Goal: Information Seeking & Learning: Learn about a topic

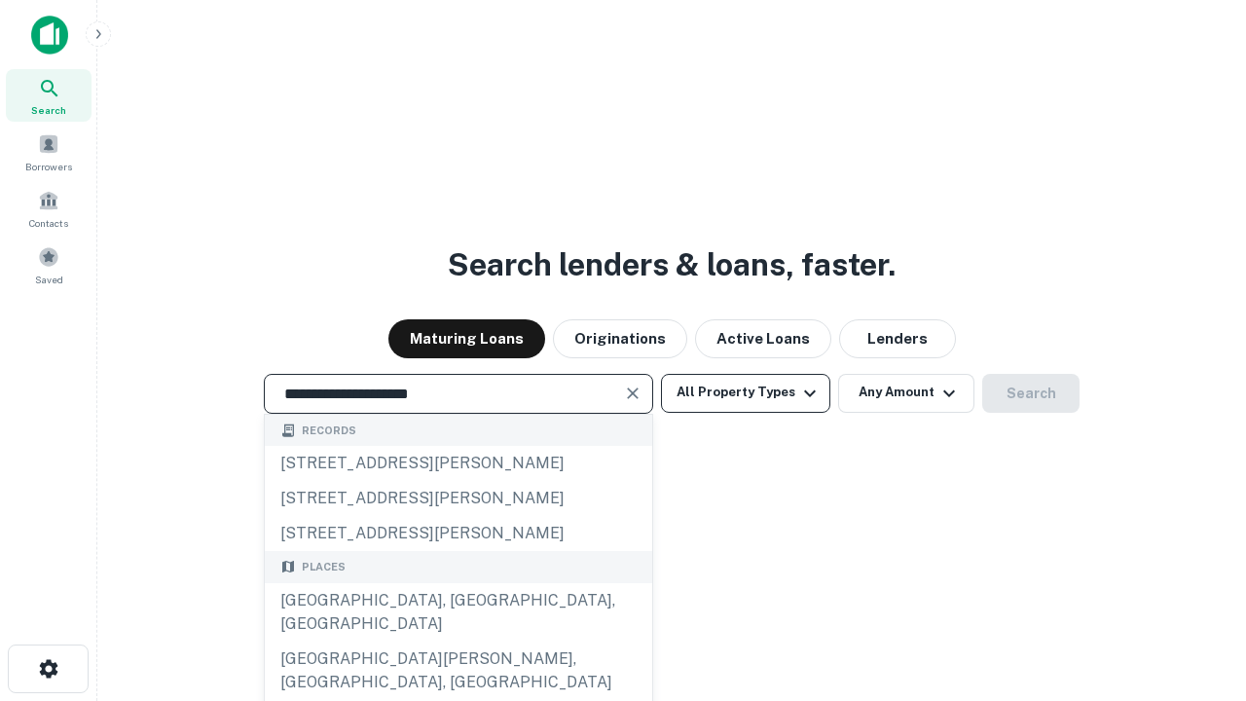
type input "**********"
click at [745, 392] on button "All Property Types" at bounding box center [745, 393] width 169 height 39
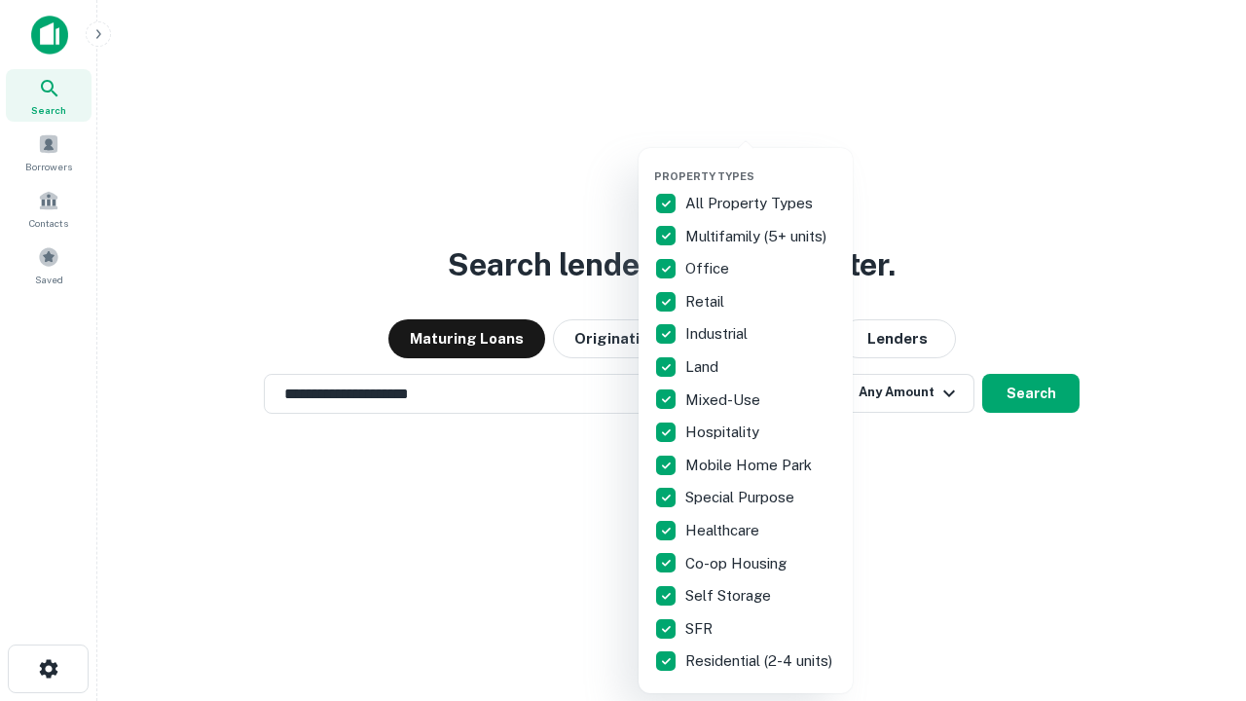
click at [761, 163] on button "button" at bounding box center [761, 163] width 214 height 1
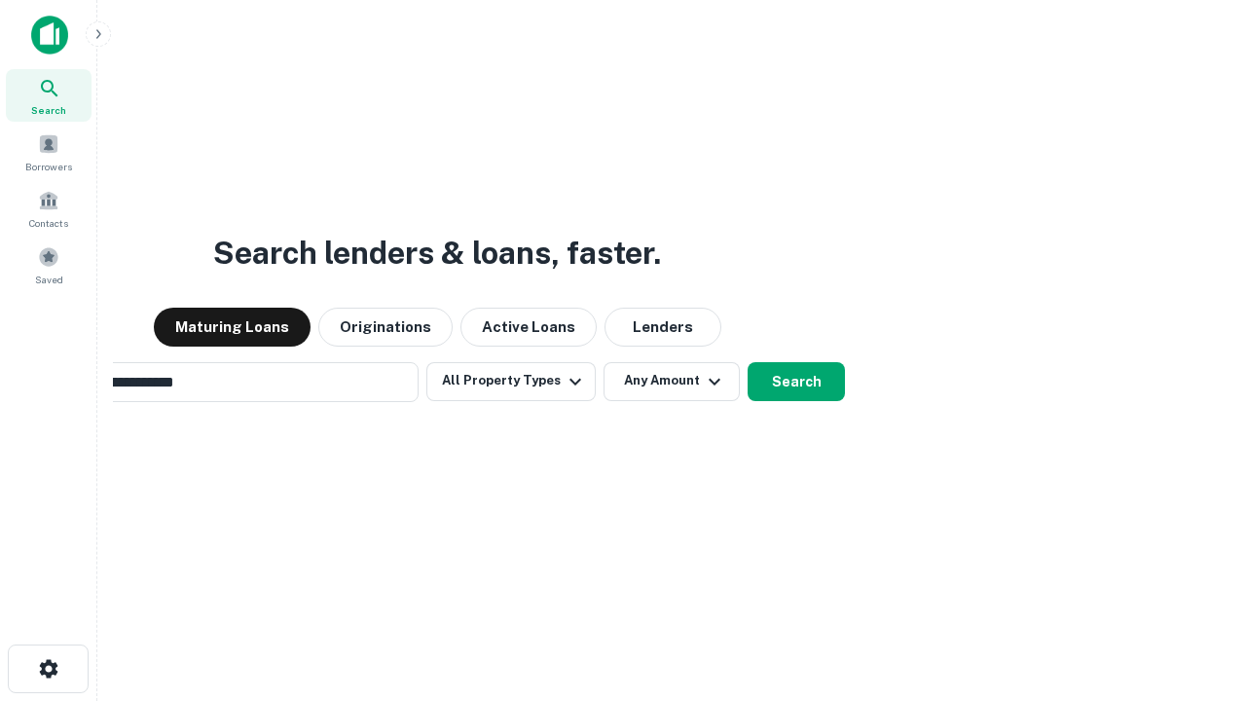
scroll to position [30, 0]
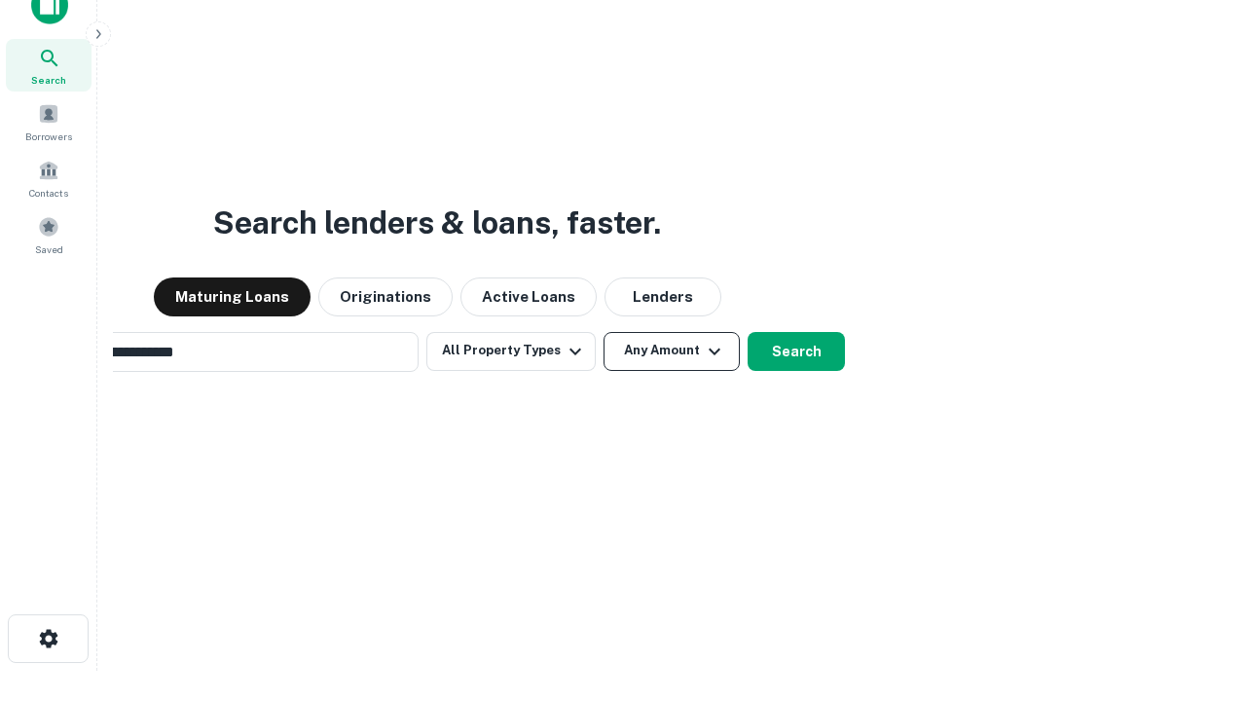
click at [603, 332] on button "Any Amount" at bounding box center [671, 351] width 136 height 39
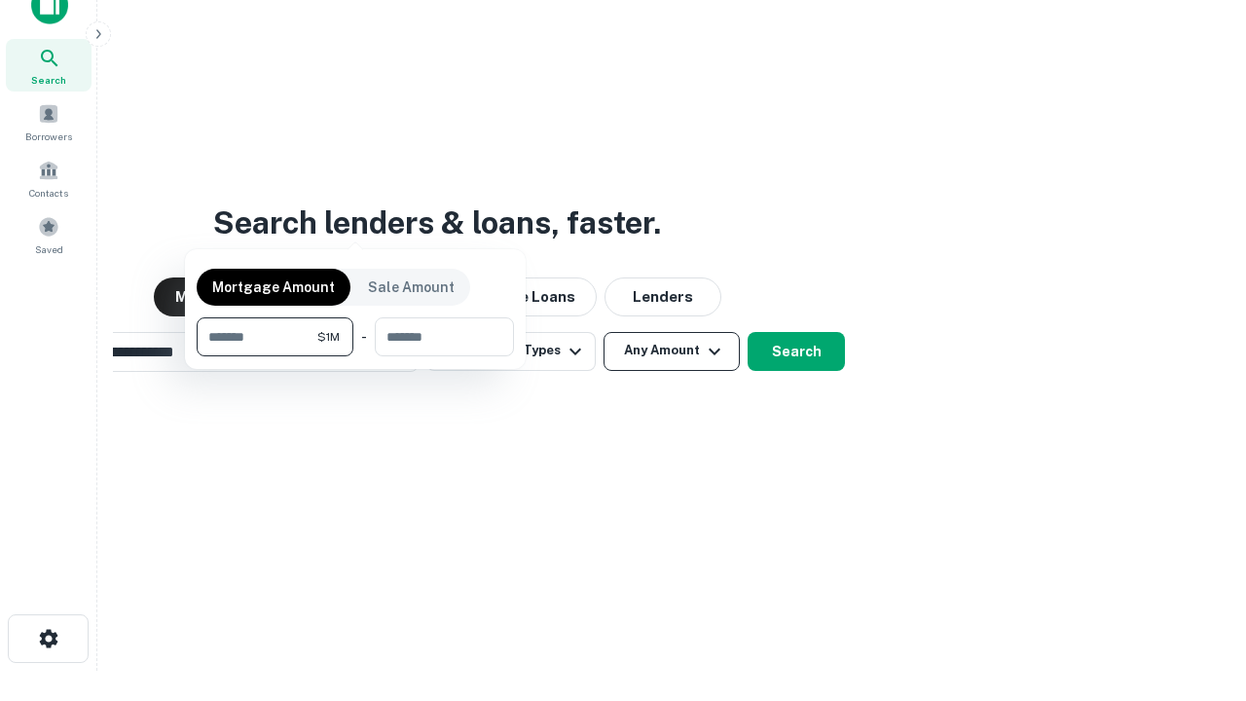
scroll to position [31, 0]
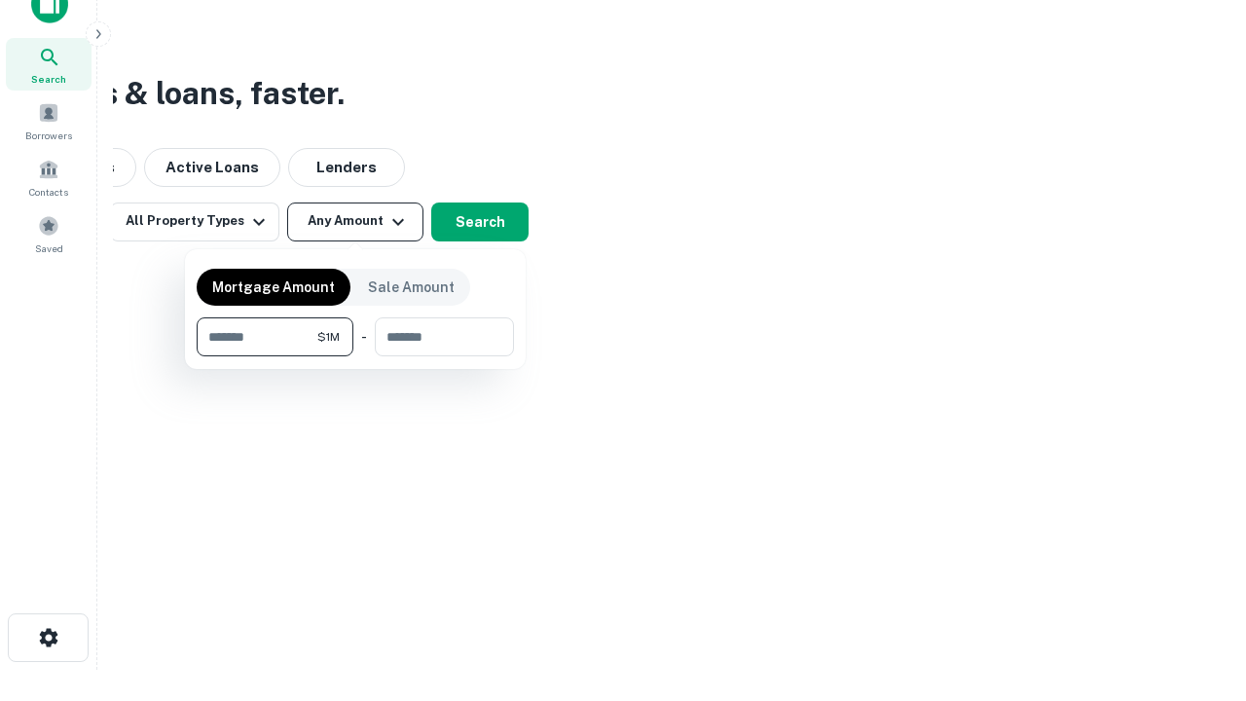
type input "*******"
click at [355, 356] on button "button" at bounding box center [355, 356] width 317 height 1
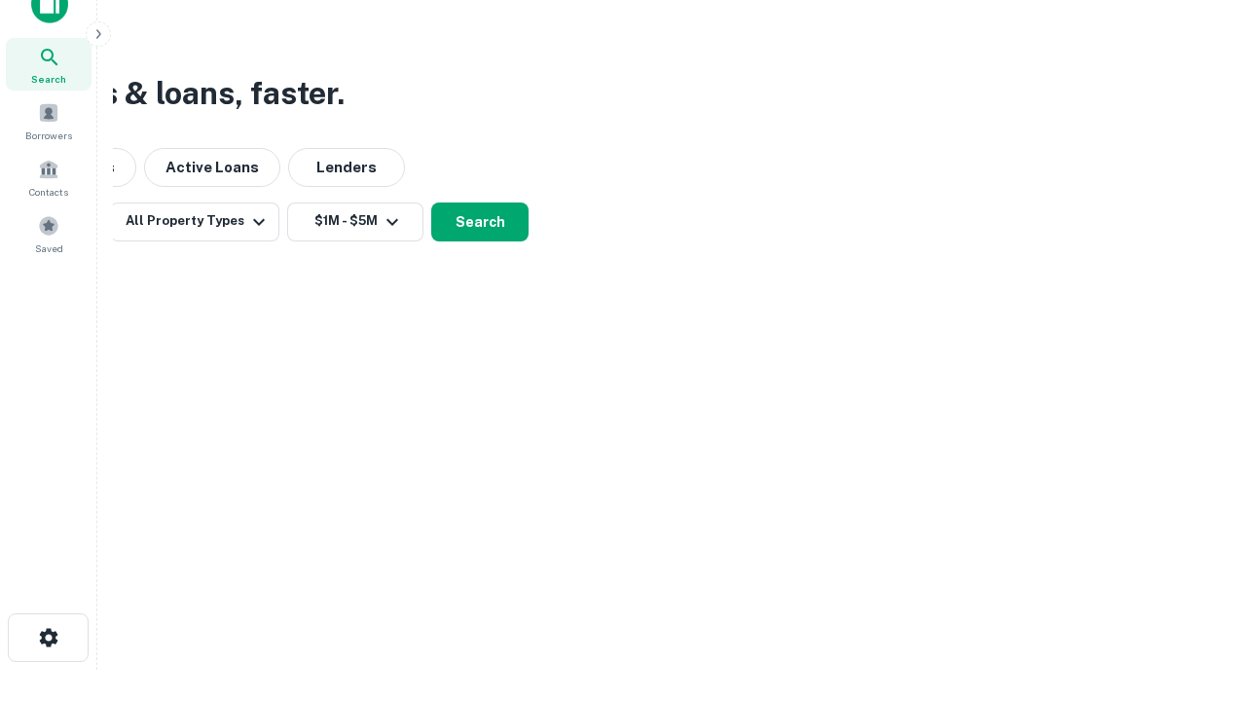
scroll to position [30, 0]
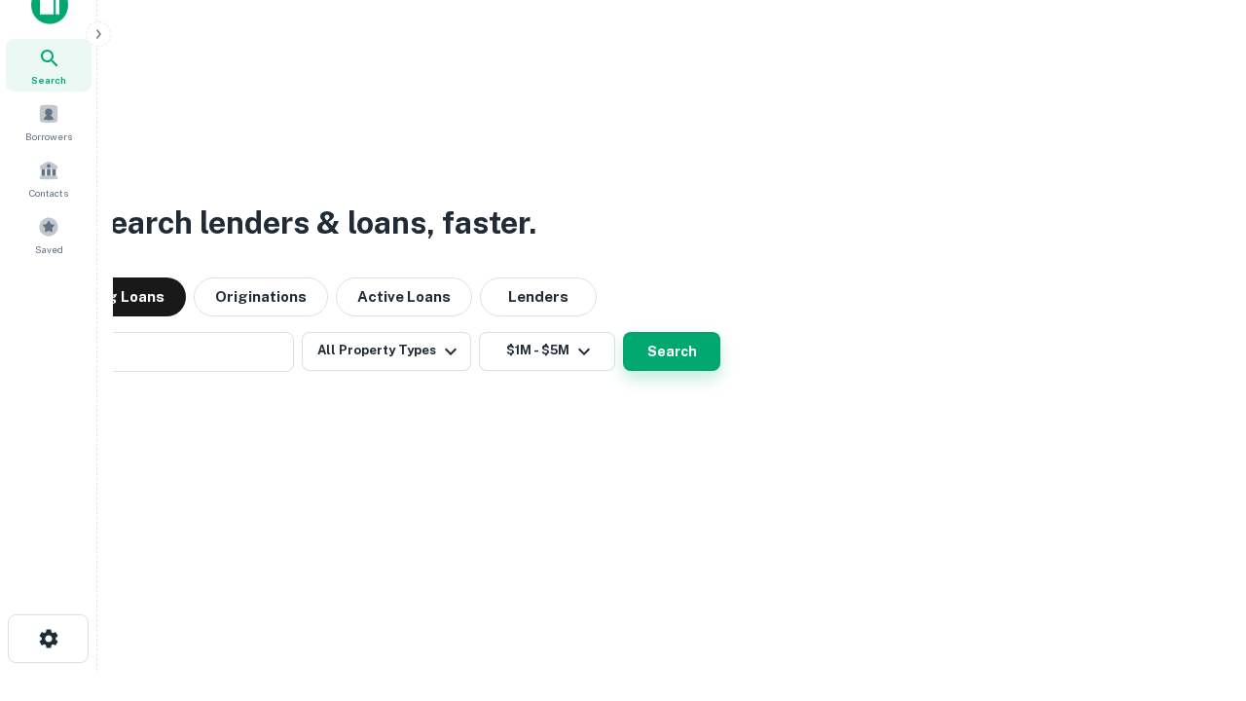
click at [623, 332] on button "Search" at bounding box center [671, 351] width 97 height 39
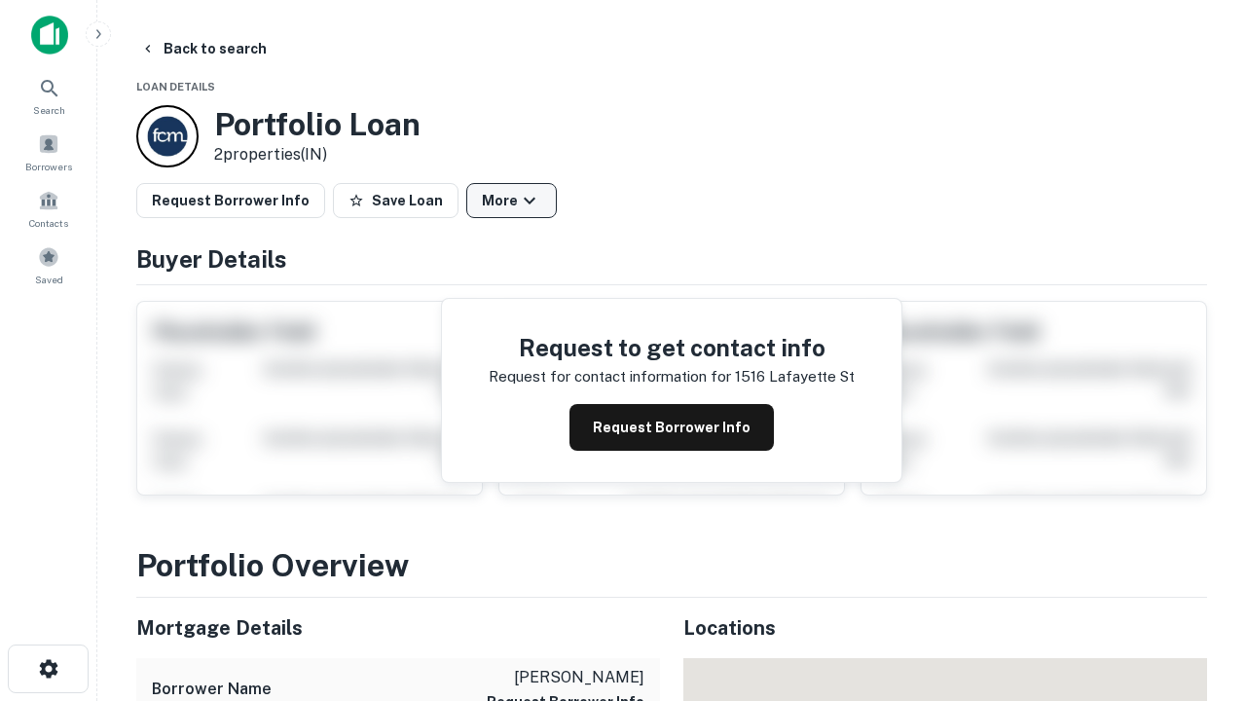
click at [511, 200] on button "More" at bounding box center [511, 200] width 91 height 35
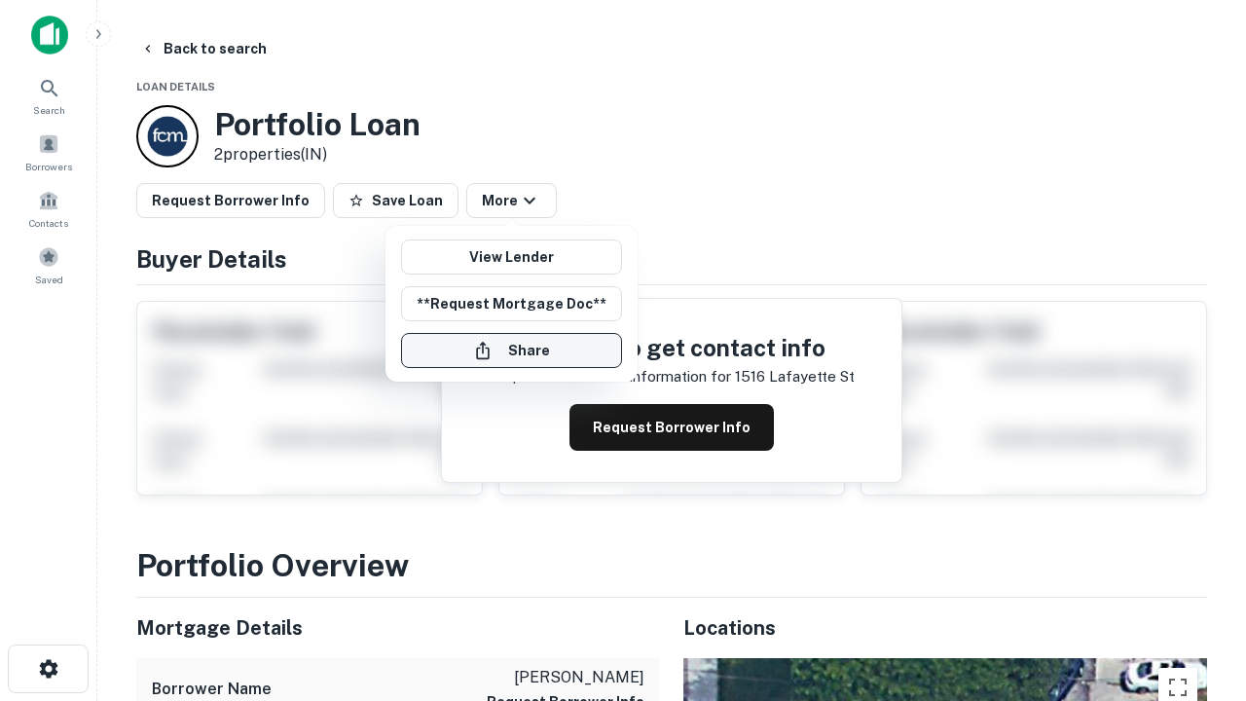
click at [511, 350] on button "Share" at bounding box center [511, 350] width 221 height 35
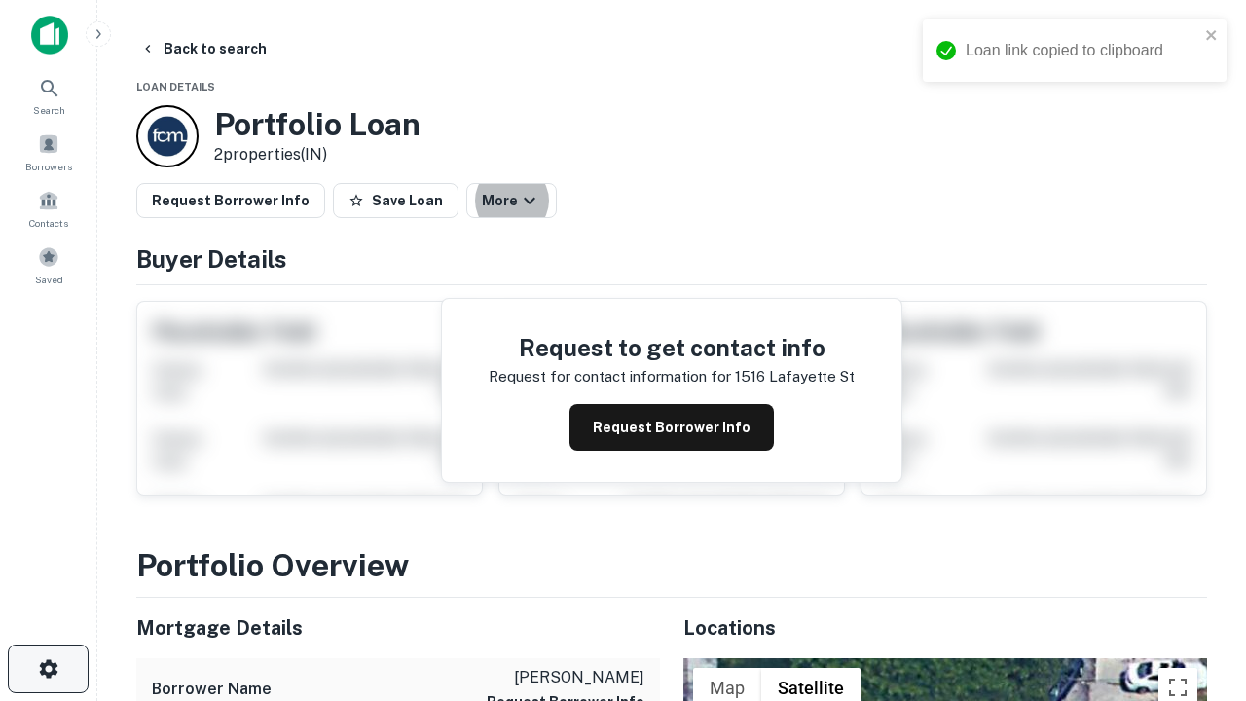
click at [48, 669] on icon "button" at bounding box center [48, 668] width 23 height 23
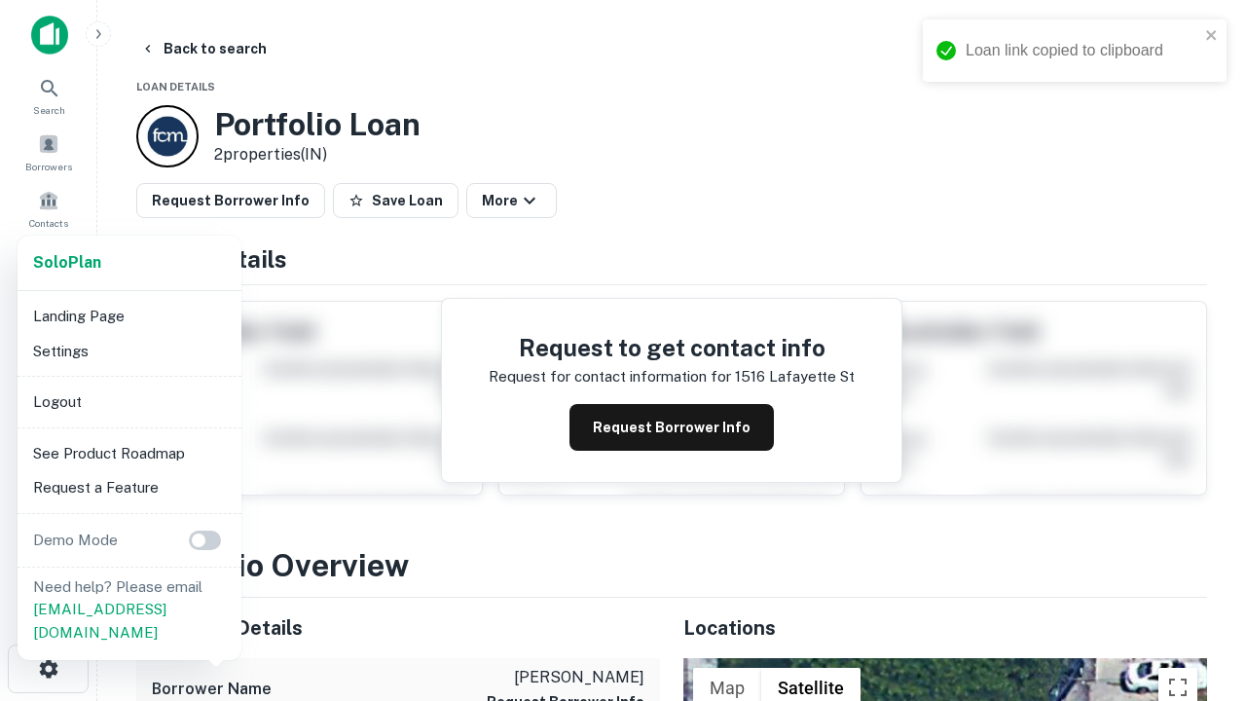
click at [128, 401] on li "Logout" at bounding box center [129, 401] width 208 height 35
